Goal: Task Accomplishment & Management: Complete application form

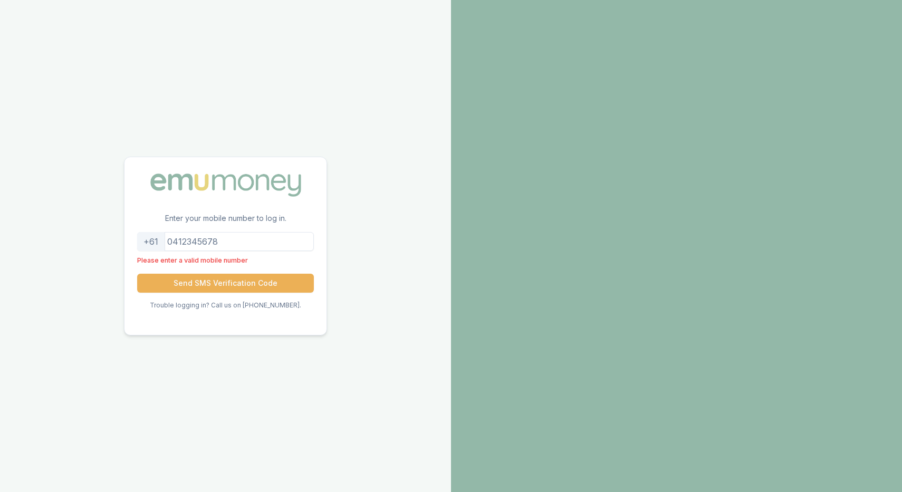
click at [261, 243] on input "tel" at bounding box center [225, 241] width 177 height 19
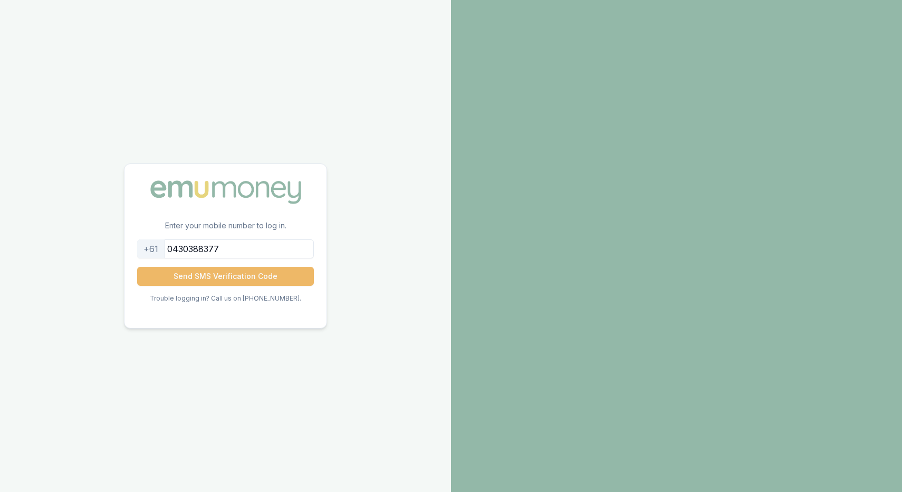
type input "0430388377"
click at [176, 277] on button "Send SMS Verification Code" at bounding box center [225, 276] width 177 height 19
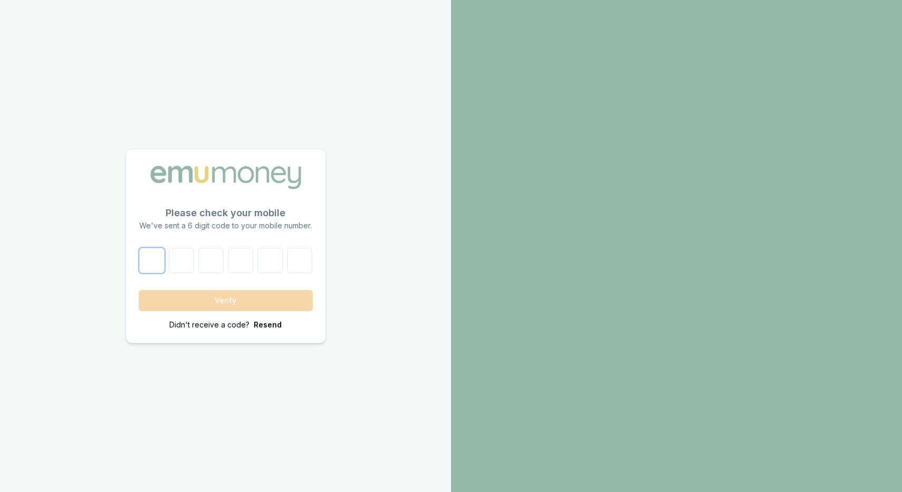
click at [150, 259] on input "number" at bounding box center [151, 260] width 25 height 25
click at [276, 324] on p "Resend" at bounding box center [268, 325] width 28 height 11
click at [269, 325] on p "Resend" at bounding box center [268, 325] width 28 height 11
click at [268, 326] on p "Resend" at bounding box center [268, 325] width 28 height 11
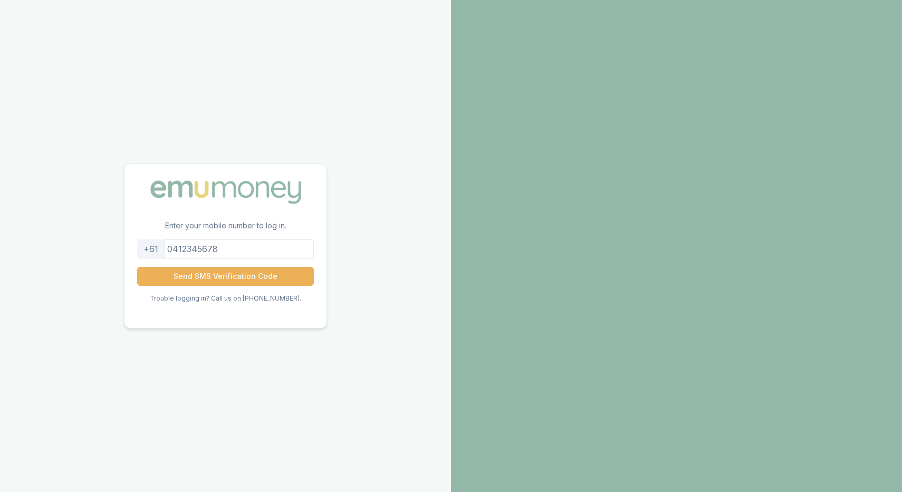
click at [189, 241] on input "tel" at bounding box center [225, 249] width 177 height 19
type input "0430388377"
click at [232, 272] on button "Send SMS Verification Code" at bounding box center [225, 276] width 177 height 19
click at [217, 279] on button "Send SMS Verification Code" at bounding box center [225, 276] width 177 height 19
click at [218, 277] on button "Send SMS Verification Code" at bounding box center [225, 276] width 177 height 19
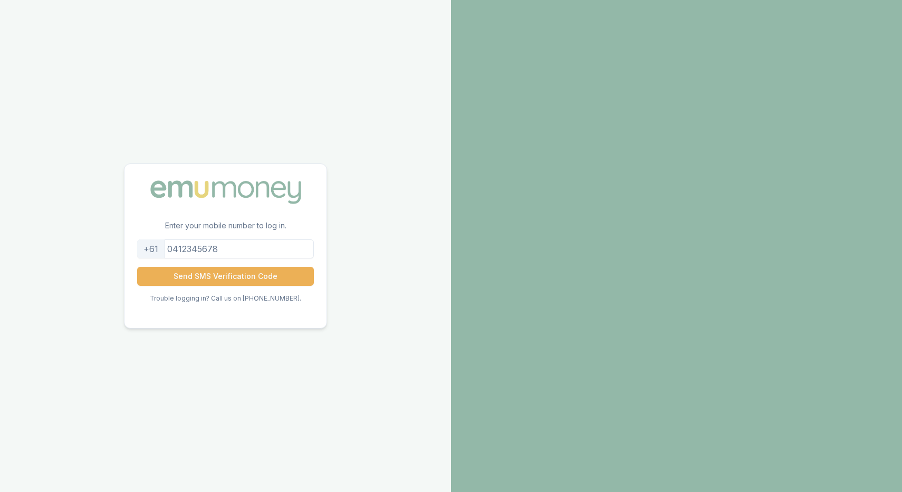
click at [192, 252] on input "tel" at bounding box center [225, 249] width 177 height 19
click at [207, 268] on button "Send SMS Verification Code" at bounding box center [225, 276] width 177 height 19
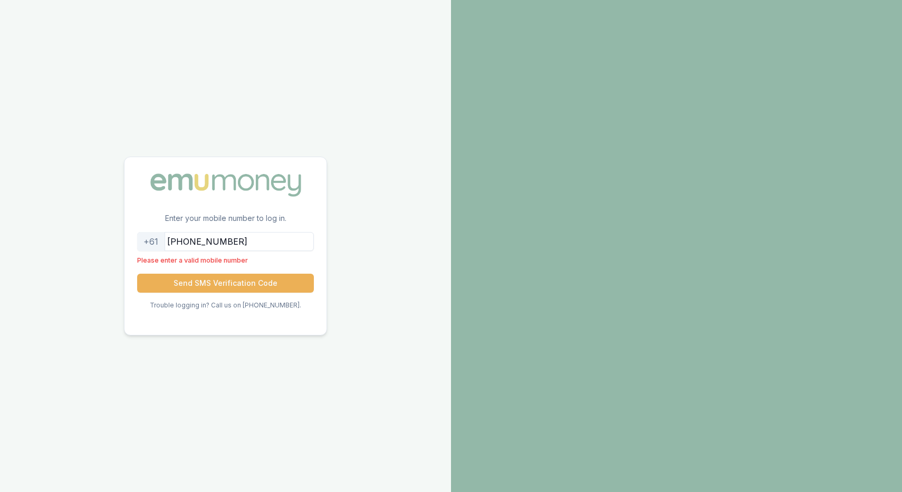
drag, startPoint x: 251, startPoint y: 245, endPoint x: 159, endPoint y: 243, distance: 91.8
click at [161, 244] on div "+61 +61430388377" at bounding box center [225, 241] width 177 height 19
type input "0430388377"
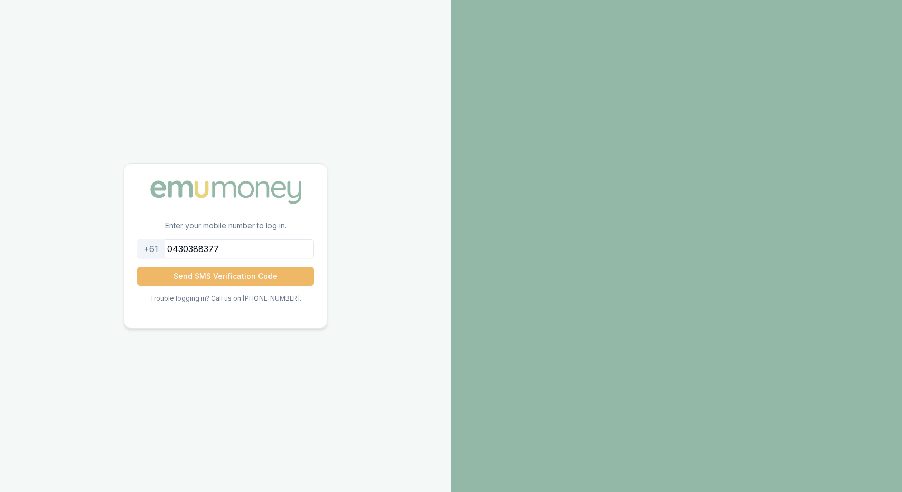
click at [216, 276] on button "Send SMS Verification Code" at bounding box center [225, 276] width 177 height 19
click at [236, 245] on input "tel" at bounding box center [225, 249] width 177 height 19
type input "0430388377"
click at [228, 279] on button "Send SMS Verification Code" at bounding box center [225, 276] width 177 height 19
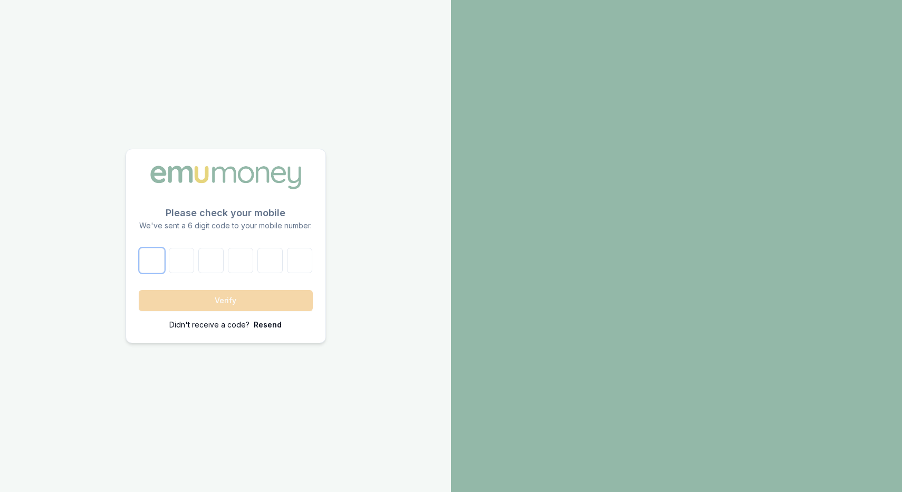
click at [157, 259] on input "number" at bounding box center [151, 260] width 25 height 25
type input "5"
type input "9"
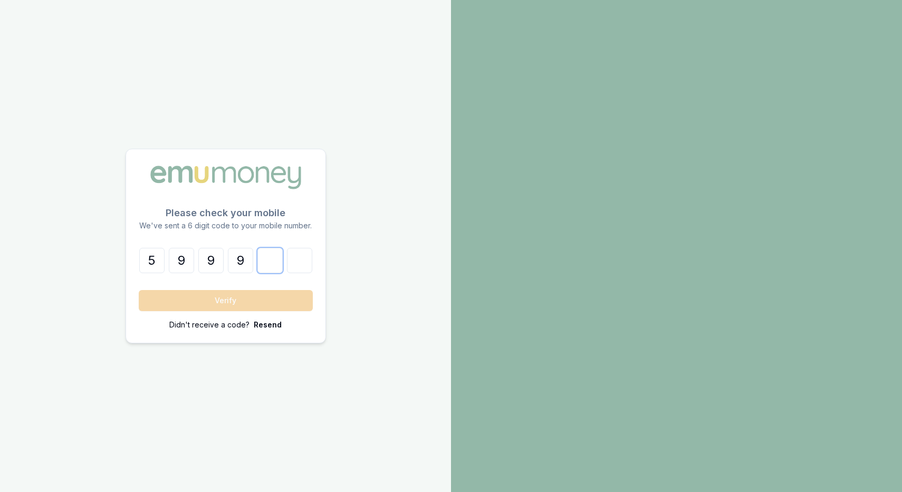
type input "3"
type input "8"
click at [157, 299] on button "Verify" at bounding box center [226, 300] width 174 height 21
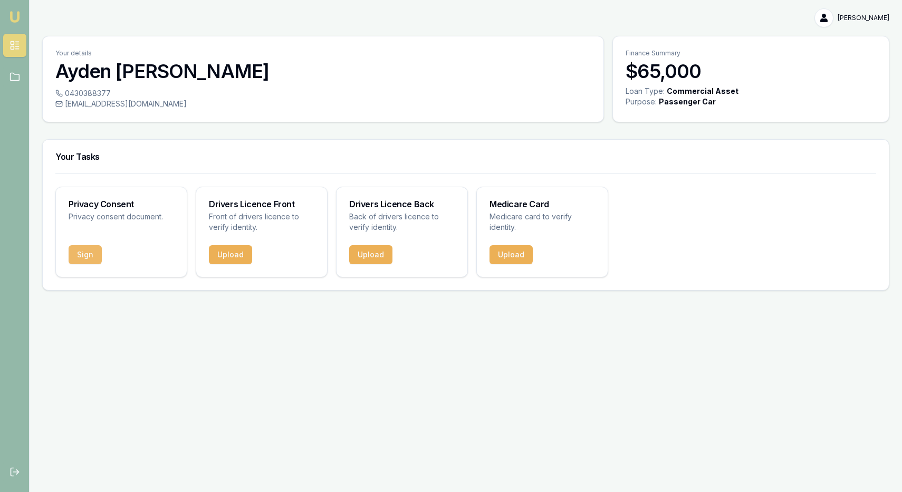
click at [90, 252] on button "Sign" at bounding box center [85, 254] width 33 height 19
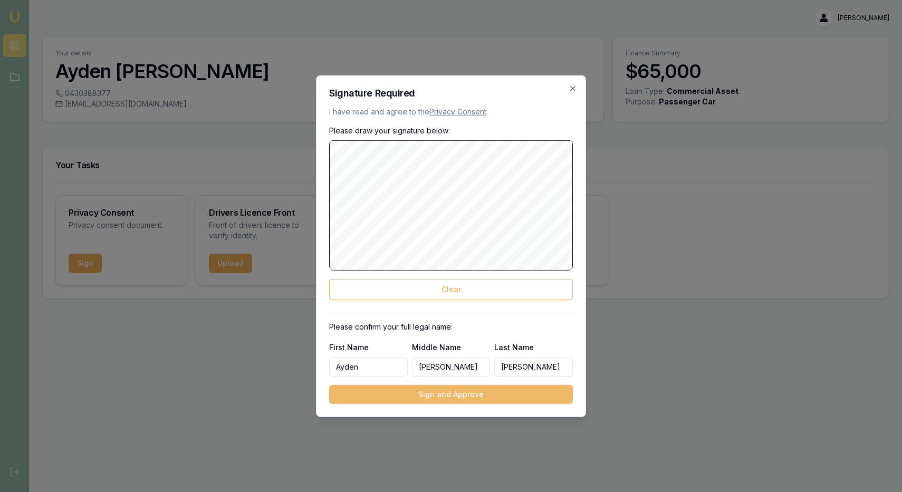
click at [442, 402] on button "Sign and Approve" at bounding box center [451, 394] width 244 height 19
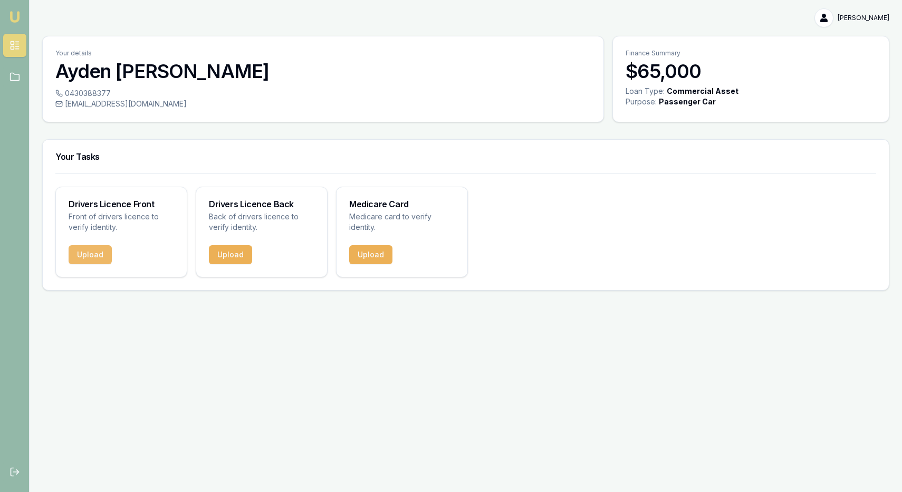
click at [99, 254] on button "Upload" at bounding box center [90, 254] width 43 height 19
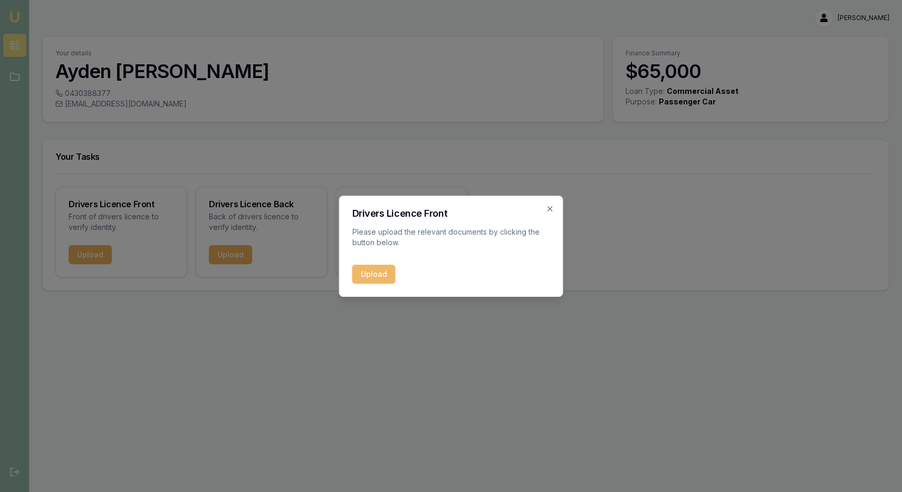
click at [384, 272] on button "Upload" at bounding box center [373, 274] width 43 height 19
click at [551, 209] on icon "button" at bounding box center [550, 208] width 5 height 5
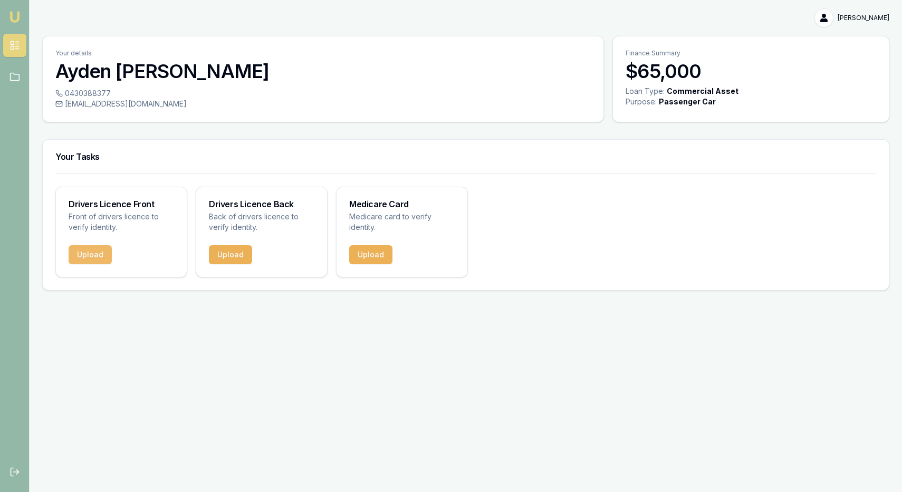
click at [99, 255] on button "Upload" at bounding box center [90, 254] width 43 height 19
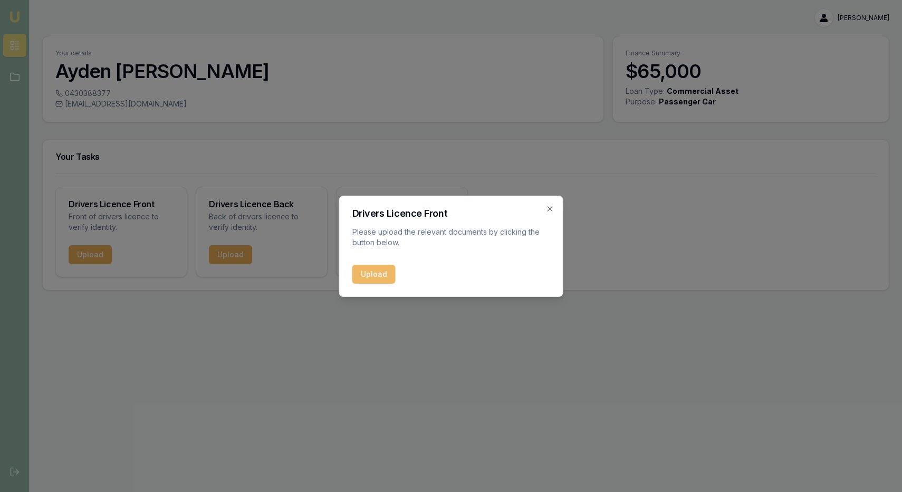
click at [383, 272] on button "Upload" at bounding box center [373, 274] width 43 height 19
click at [552, 208] on icon "button" at bounding box center [550, 209] width 8 height 8
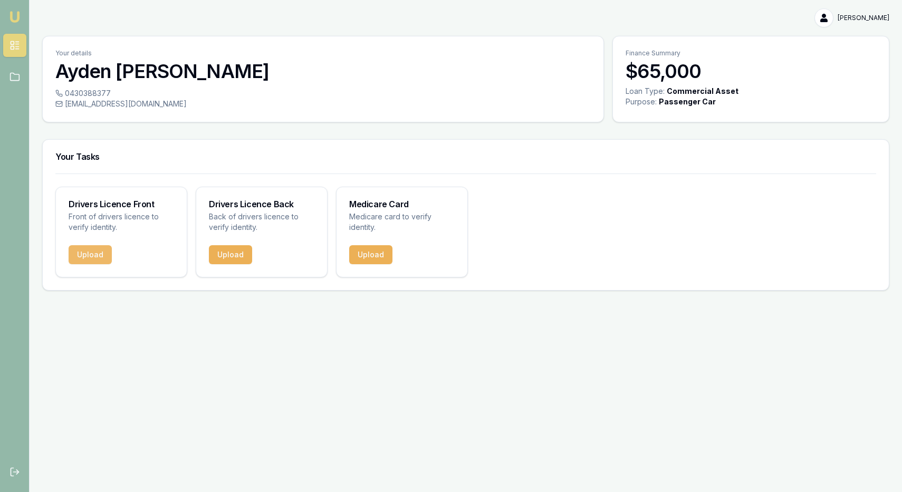
click at [97, 253] on button "Upload" at bounding box center [90, 254] width 43 height 19
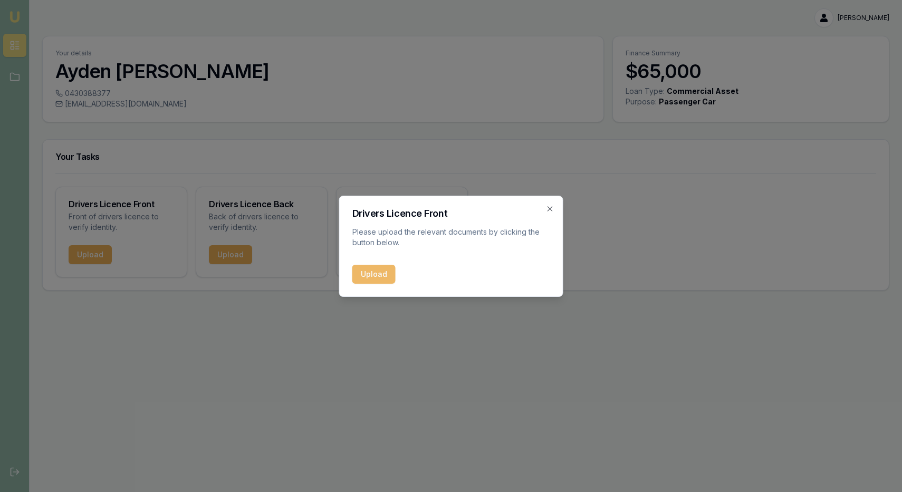
click at [356, 271] on button "Upload" at bounding box center [373, 274] width 43 height 19
click at [552, 208] on icon "button" at bounding box center [550, 209] width 8 height 8
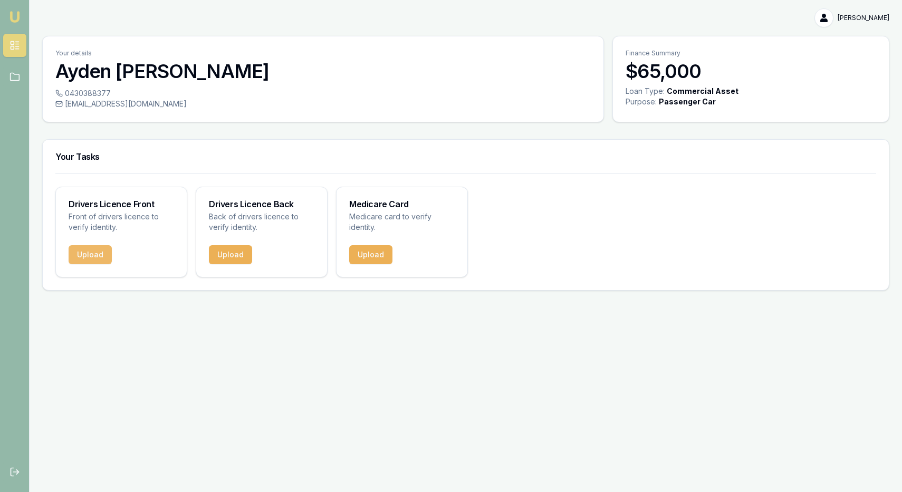
click at [99, 253] on button "Upload" at bounding box center [90, 254] width 43 height 19
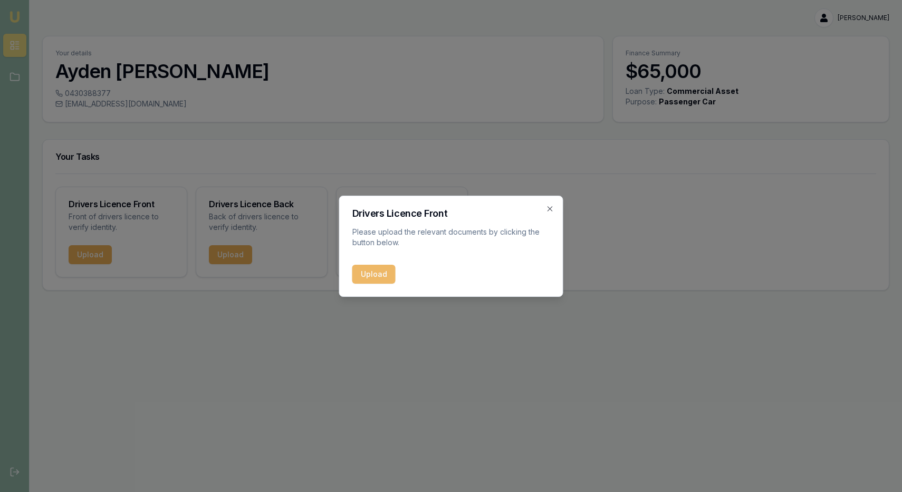
click at [387, 274] on button "Upload" at bounding box center [373, 274] width 43 height 19
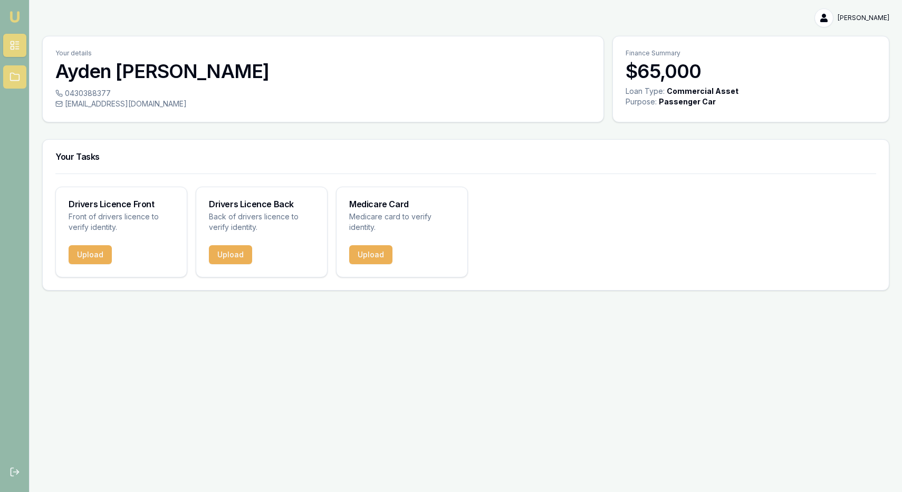
click at [13, 79] on icon at bounding box center [14, 77] width 11 height 11
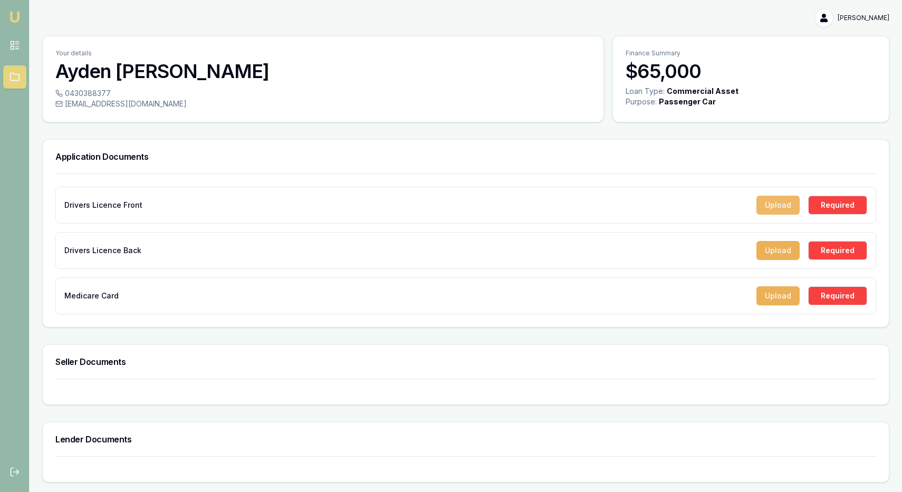
click at [779, 206] on button "Upload" at bounding box center [778, 205] width 43 height 19
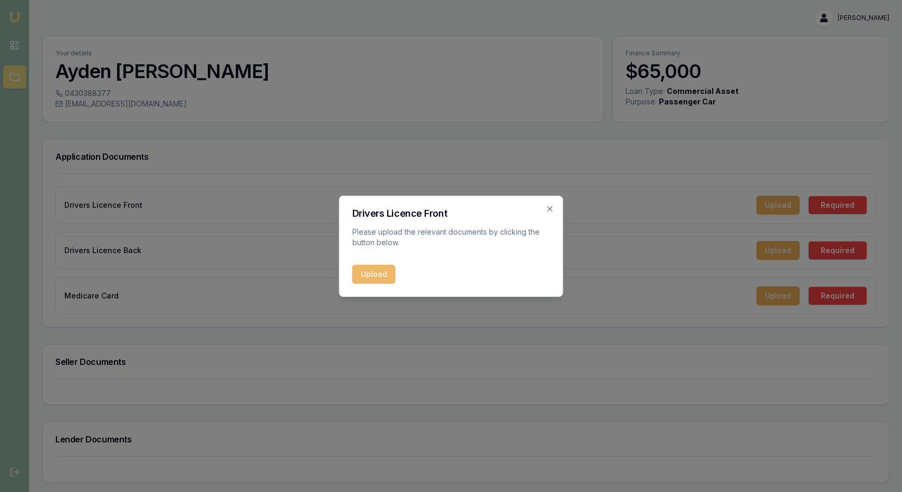
click at [382, 270] on button "Upload" at bounding box center [373, 274] width 43 height 19
click at [542, 214] on h2 "Drivers Licence Front" at bounding box center [451, 213] width 198 height 9
click at [546, 213] on h2 "Drivers Licence Front" at bounding box center [451, 213] width 198 height 9
click at [549, 204] on div "Drivers Licence Front Please upload the relevant documents by clicking the butt…" at bounding box center [451, 246] width 224 height 101
click at [552, 207] on icon "button" at bounding box center [550, 208] width 5 height 5
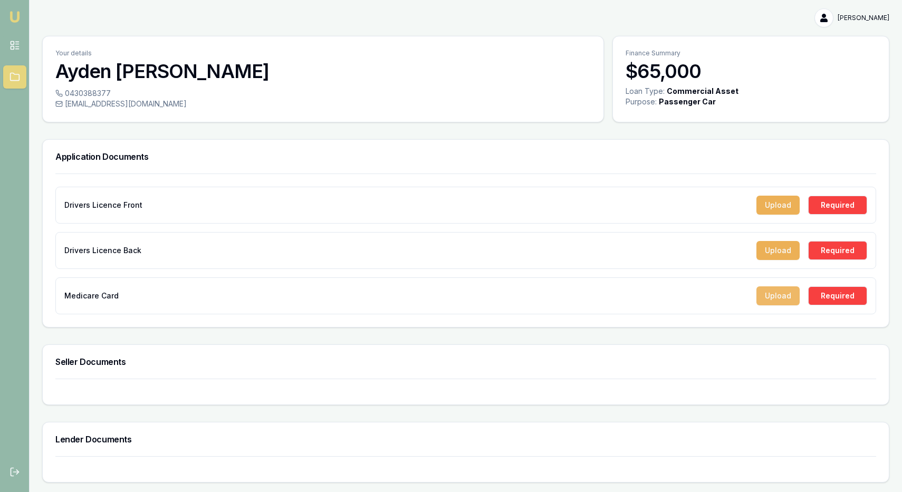
click at [777, 298] on button "Upload" at bounding box center [778, 296] width 43 height 19
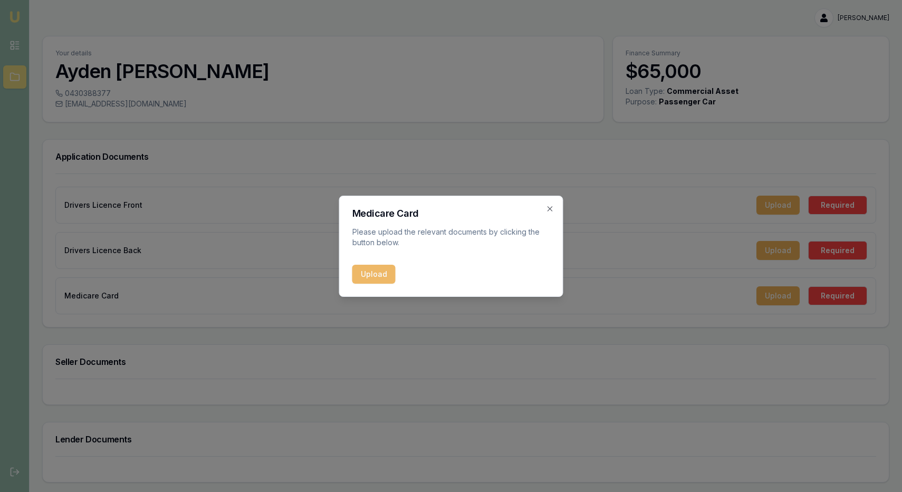
click at [366, 277] on button "Upload" at bounding box center [373, 274] width 43 height 19
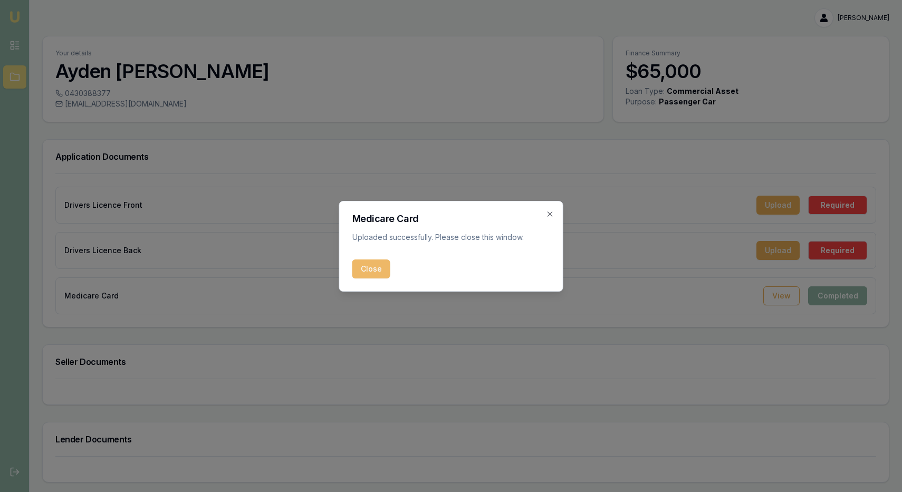
click at [379, 273] on button "Close" at bounding box center [371, 269] width 38 height 19
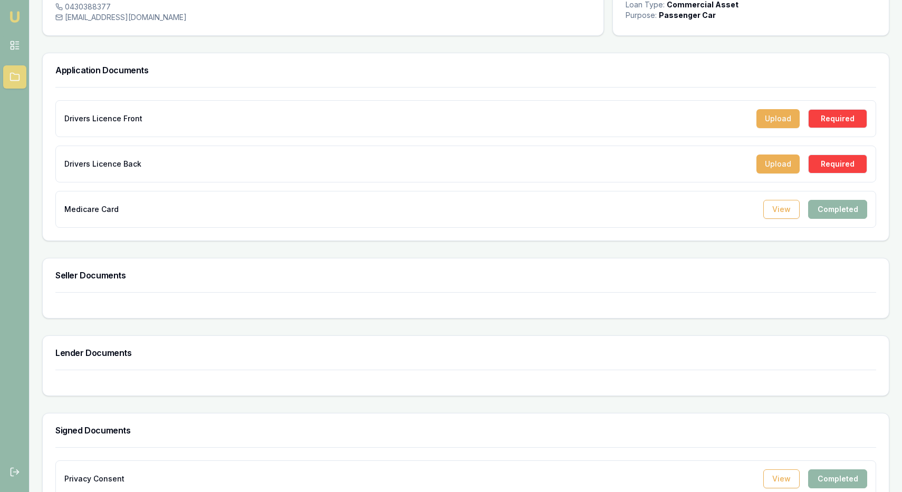
scroll to position [113, 0]
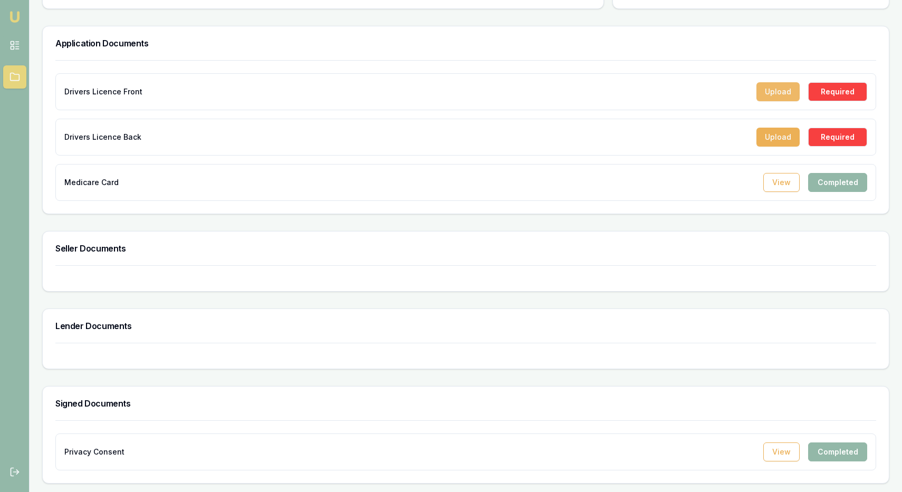
click at [773, 94] on button "Upload" at bounding box center [778, 91] width 43 height 19
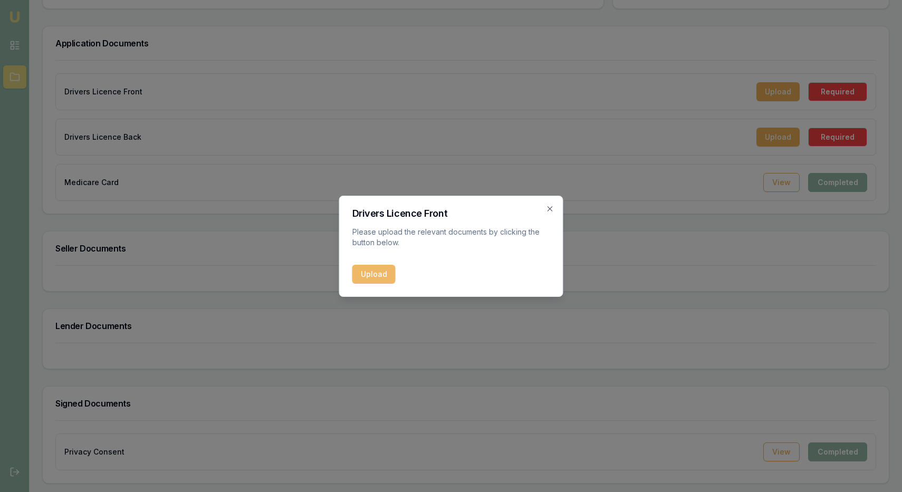
click at [380, 282] on button "Upload" at bounding box center [373, 274] width 43 height 19
click at [376, 270] on div "Upload" at bounding box center [451, 274] width 198 height 19
click at [549, 204] on div "Drivers Licence Front Please upload the relevant documents by clicking the butt…" at bounding box center [451, 246] width 224 height 101
click at [554, 209] on icon "button" at bounding box center [550, 209] width 8 height 8
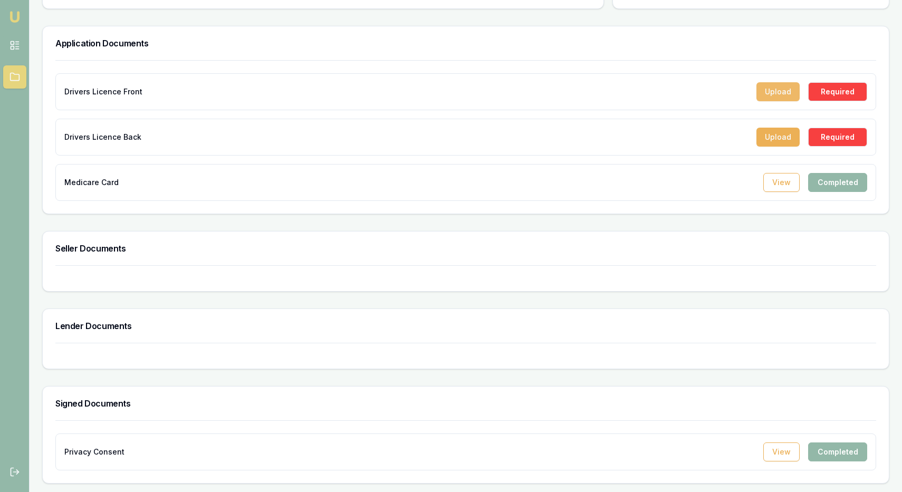
click at [787, 90] on button "Upload" at bounding box center [778, 91] width 43 height 19
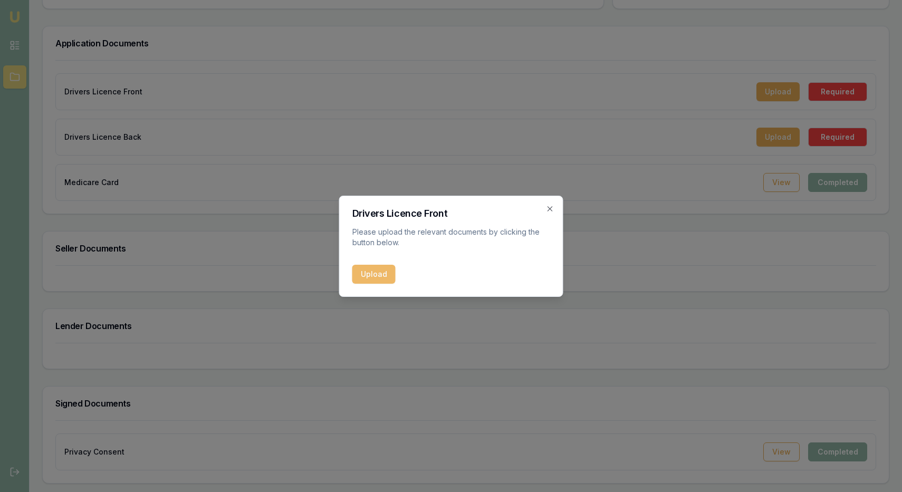
click at [356, 280] on button "Upload" at bounding box center [373, 274] width 43 height 19
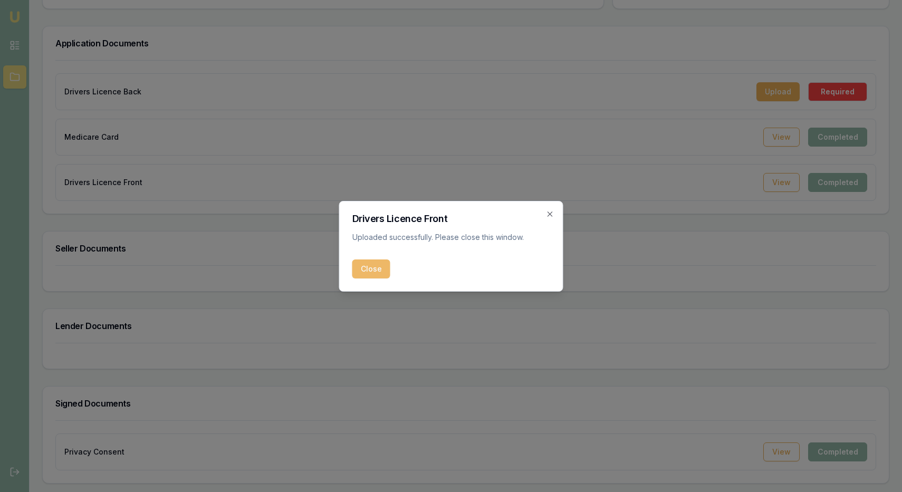
click at [370, 273] on button "Close" at bounding box center [371, 269] width 38 height 19
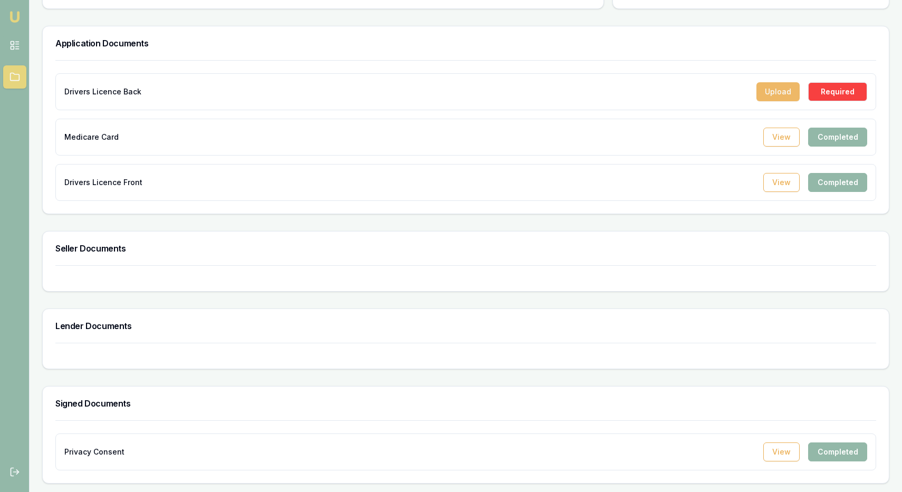
click at [774, 85] on button "Upload" at bounding box center [778, 91] width 43 height 19
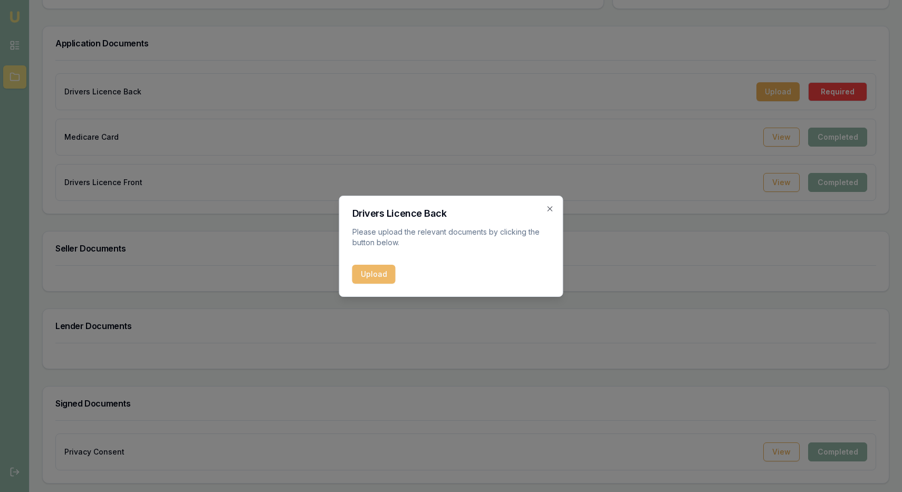
click at [373, 278] on button "Upload" at bounding box center [373, 274] width 43 height 19
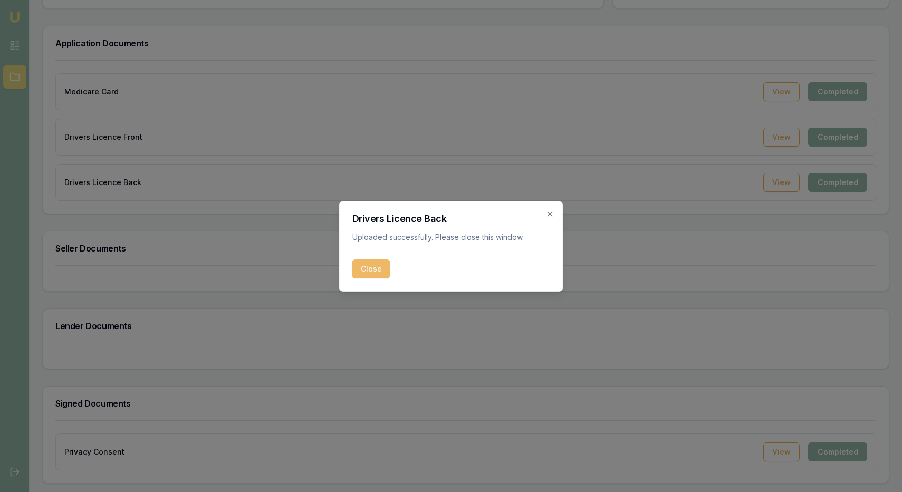
click at [385, 271] on button "Close" at bounding box center [371, 269] width 38 height 19
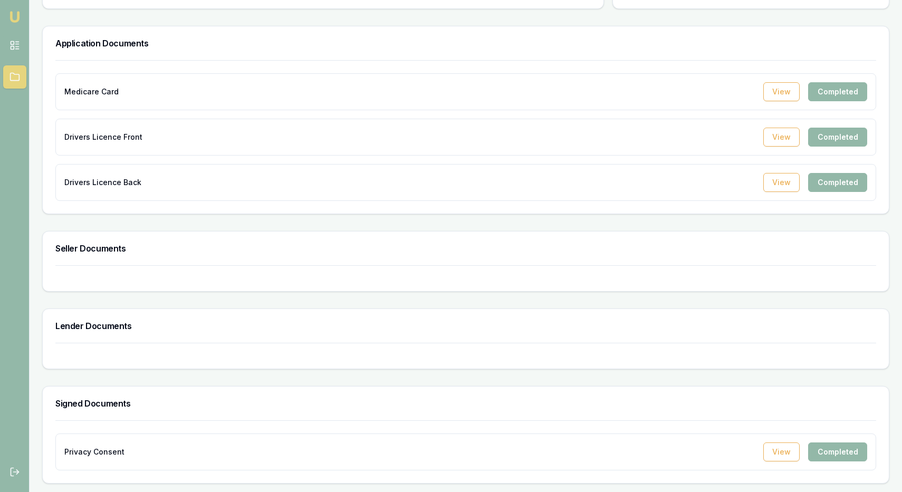
click at [204, 342] on div "Lender Documents" at bounding box center [466, 326] width 846 height 34
click at [186, 279] on div at bounding box center [466, 278] width 846 height 26
click at [9, 50] on link at bounding box center [14, 45] width 23 height 23
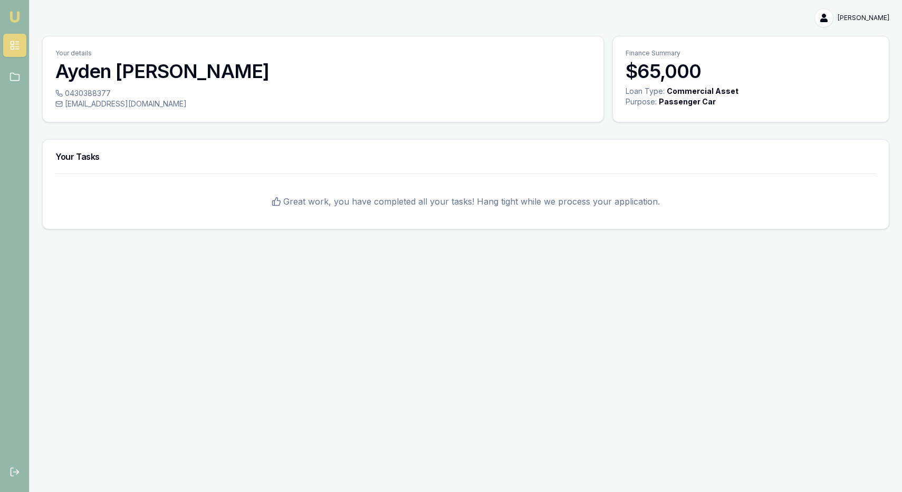
click at [19, 26] on nav "Emu Broker" at bounding box center [14, 48] width 29 height 97
click at [19, 47] on icon at bounding box center [14, 45] width 11 height 11
